Goal: Navigation & Orientation: Go to known website

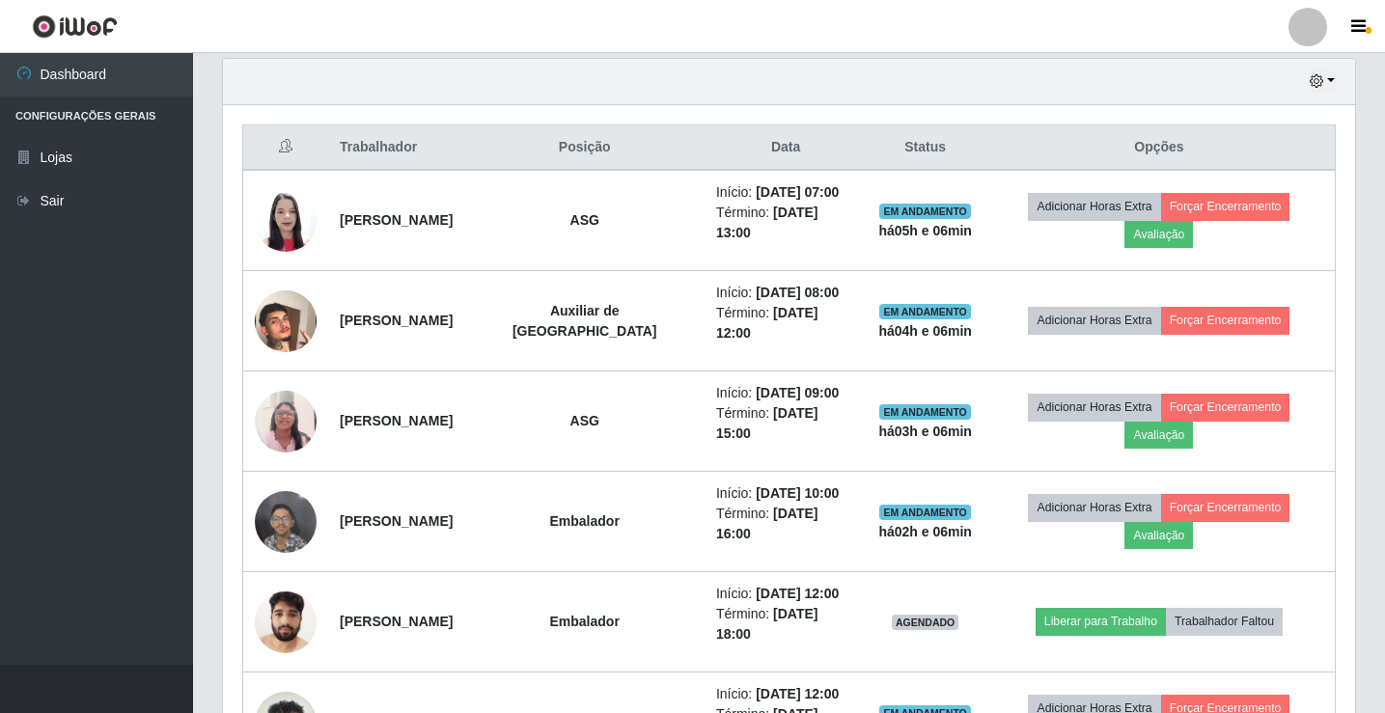
scroll to position [401, 1132]
